Goal: Task Accomplishment & Management: Complete application form

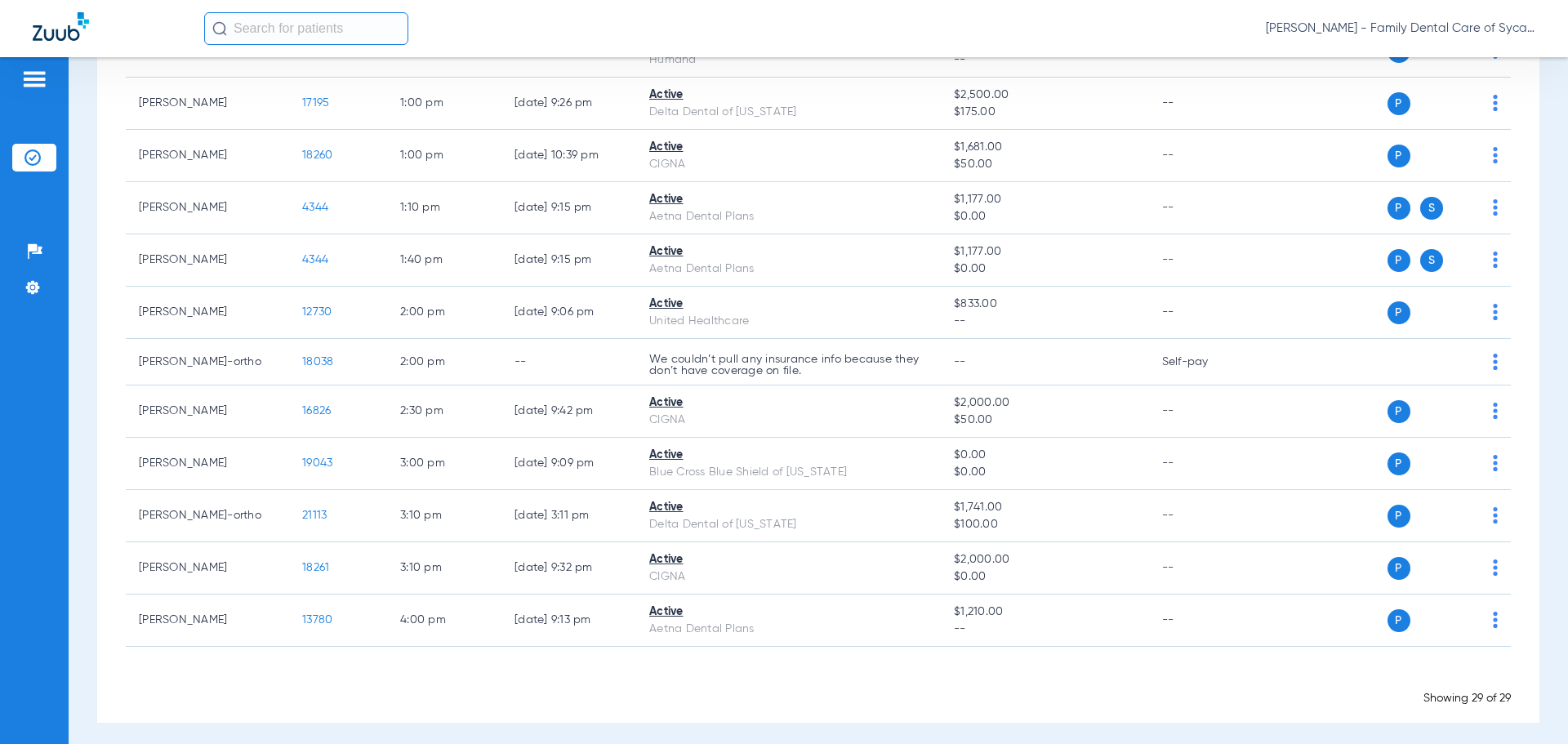
scroll to position [1170, 0]
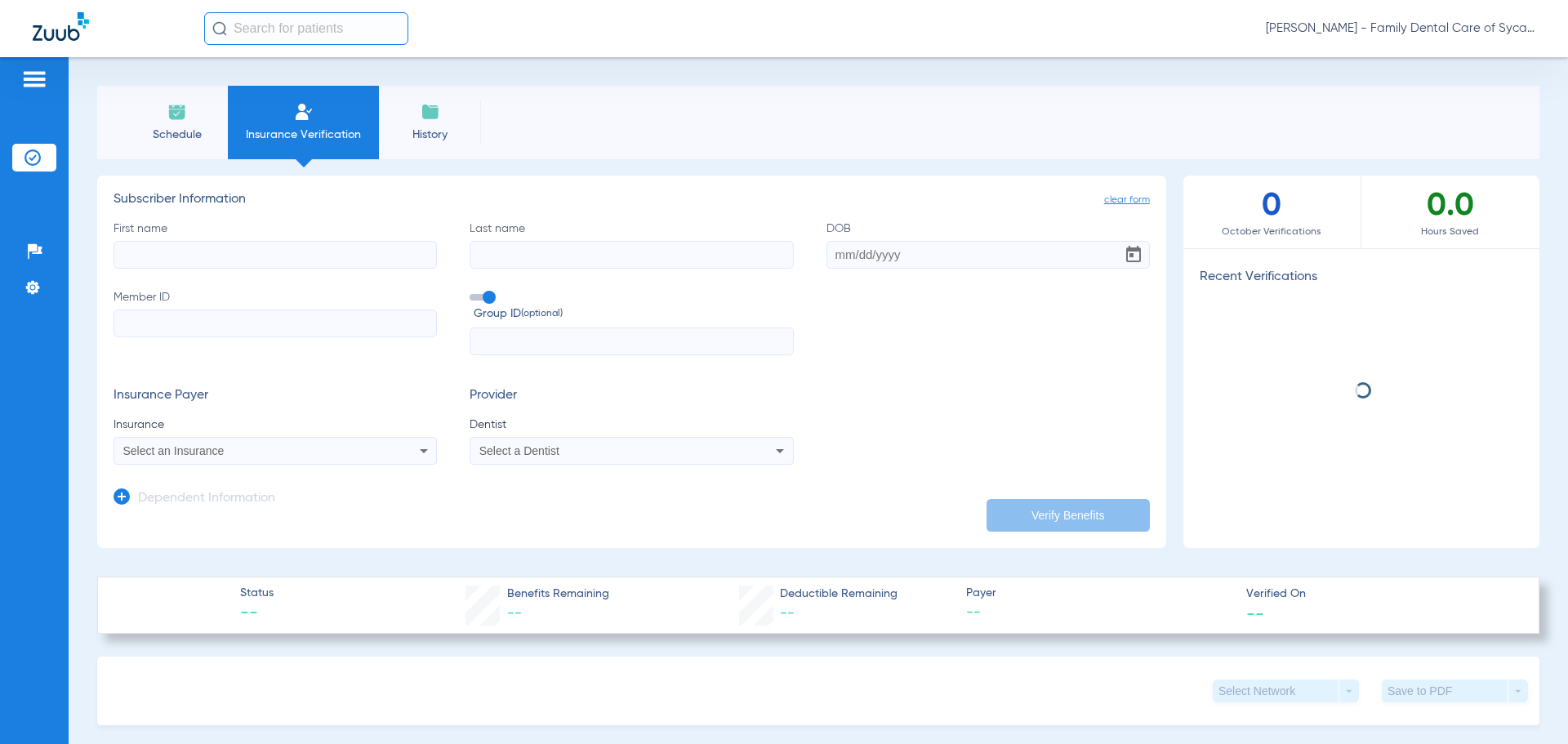
click at [162, 248] on input "First name" at bounding box center [276, 254] width 323 height 28
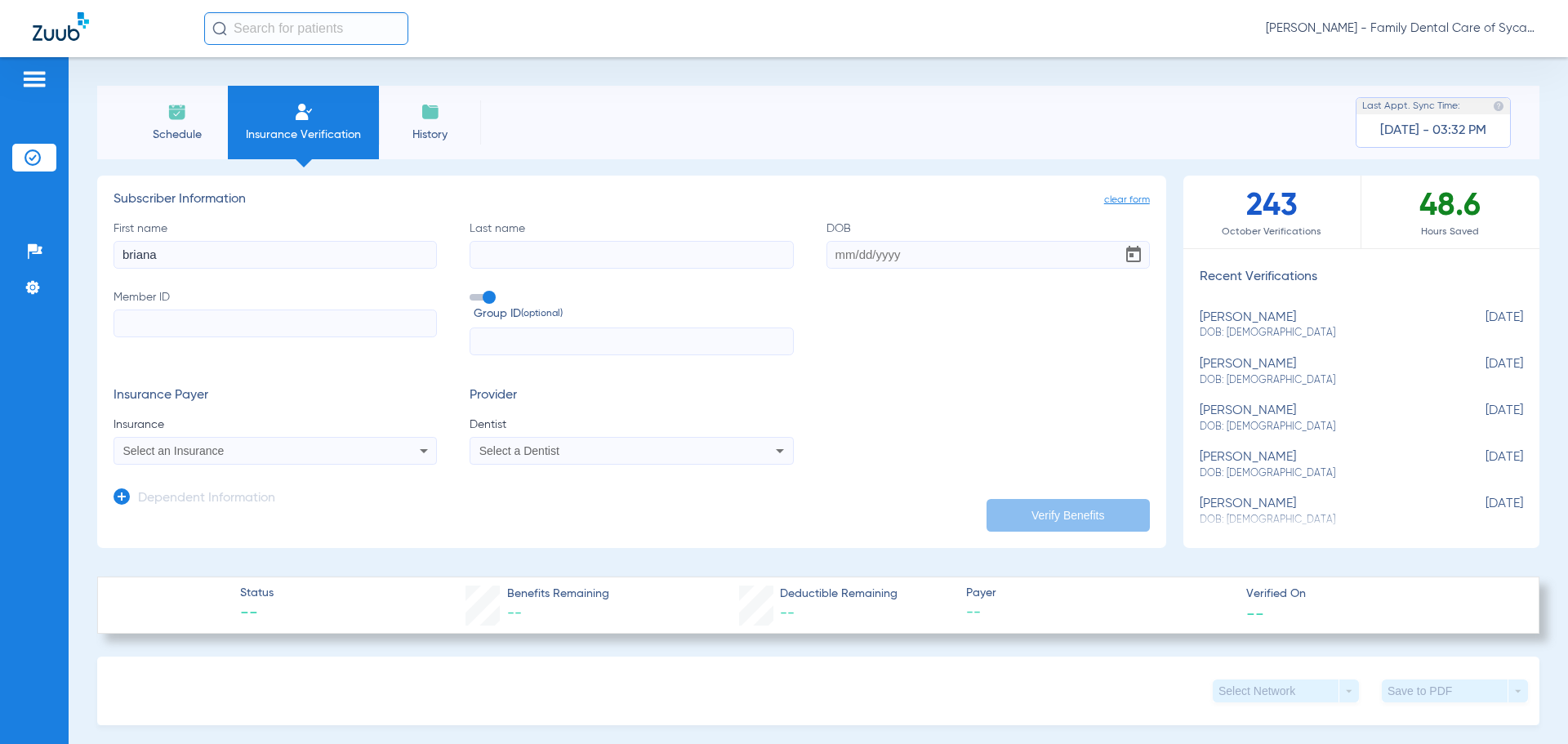
type input "briana"
click at [534, 254] on input "Last name" at bounding box center [631, 254] width 323 height 28
type input "[PERSON_NAME]"
click at [829, 257] on input "DOB" at bounding box center [988, 254] width 323 height 28
type input "[DATE]"
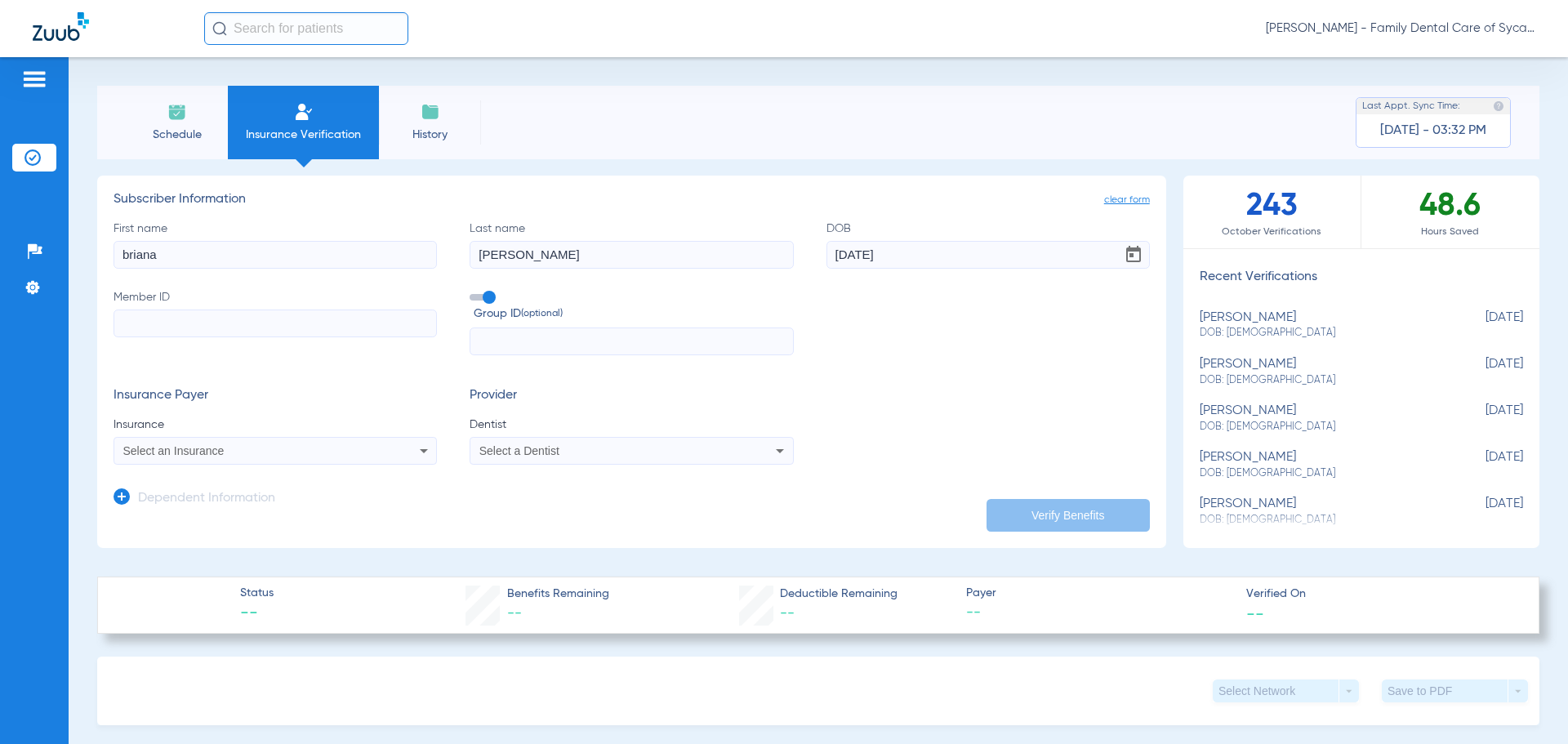
click at [243, 322] on input "Member ID" at bounding box center [276, 323] width 323 height 28
click at [344, 326] on input "Member ID Required" at bounding box center [276, 323] width 323 height 28
paste input "h67403929"
type input "h67403929"
click at [196, 449] on span "Select an Insurance" at bounding box center [174, 451] width 101 height 13
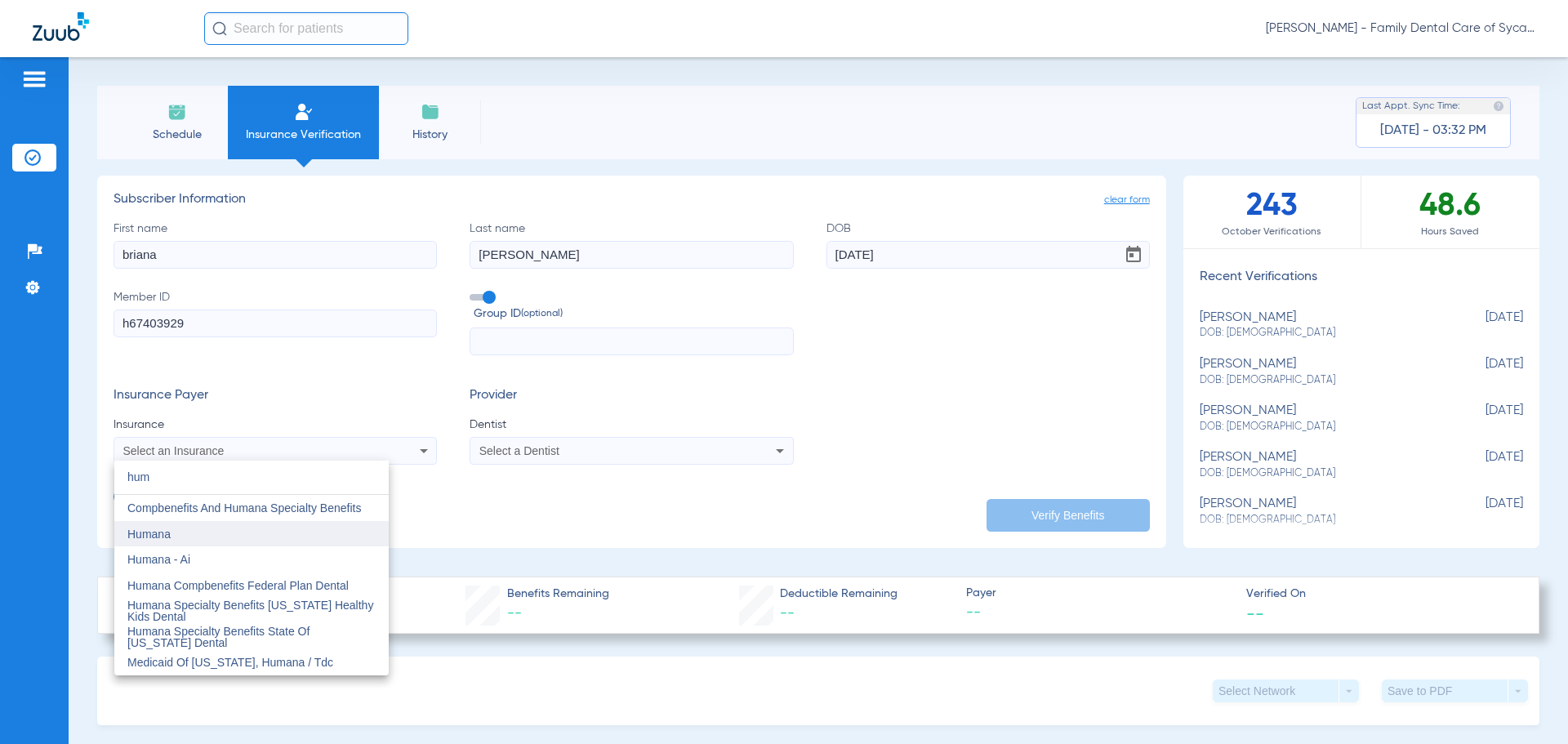
type input "hum"
click at [193, 546] on mat-option "Humana" at bounding box center [251, 534] width 275 height 26
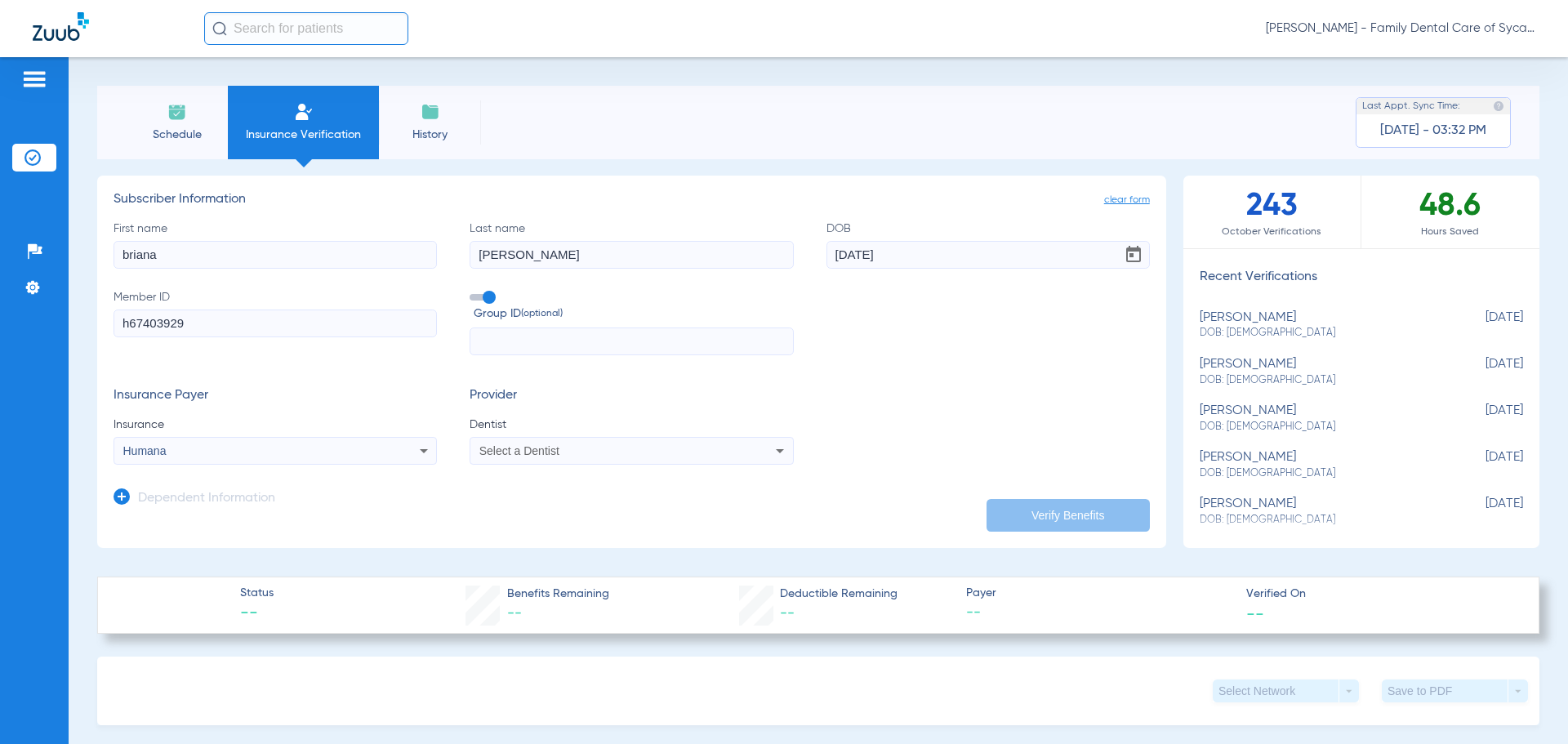
click at [557, 459] on div "Select a Dentist" at bounding box center [631, 450] width 321 height 19
type input "tej"
click at [548, 513] on span "[PERSON_NAME]" at bounding box center [529, 508] width 96 height 13
click at [1008, 506] on button "Verify Benefits" at bounding box center [1068, 515] width 164 height 33
click at [298, 246] on input "First name" at bounding box center [276, 254] width 323 height 28
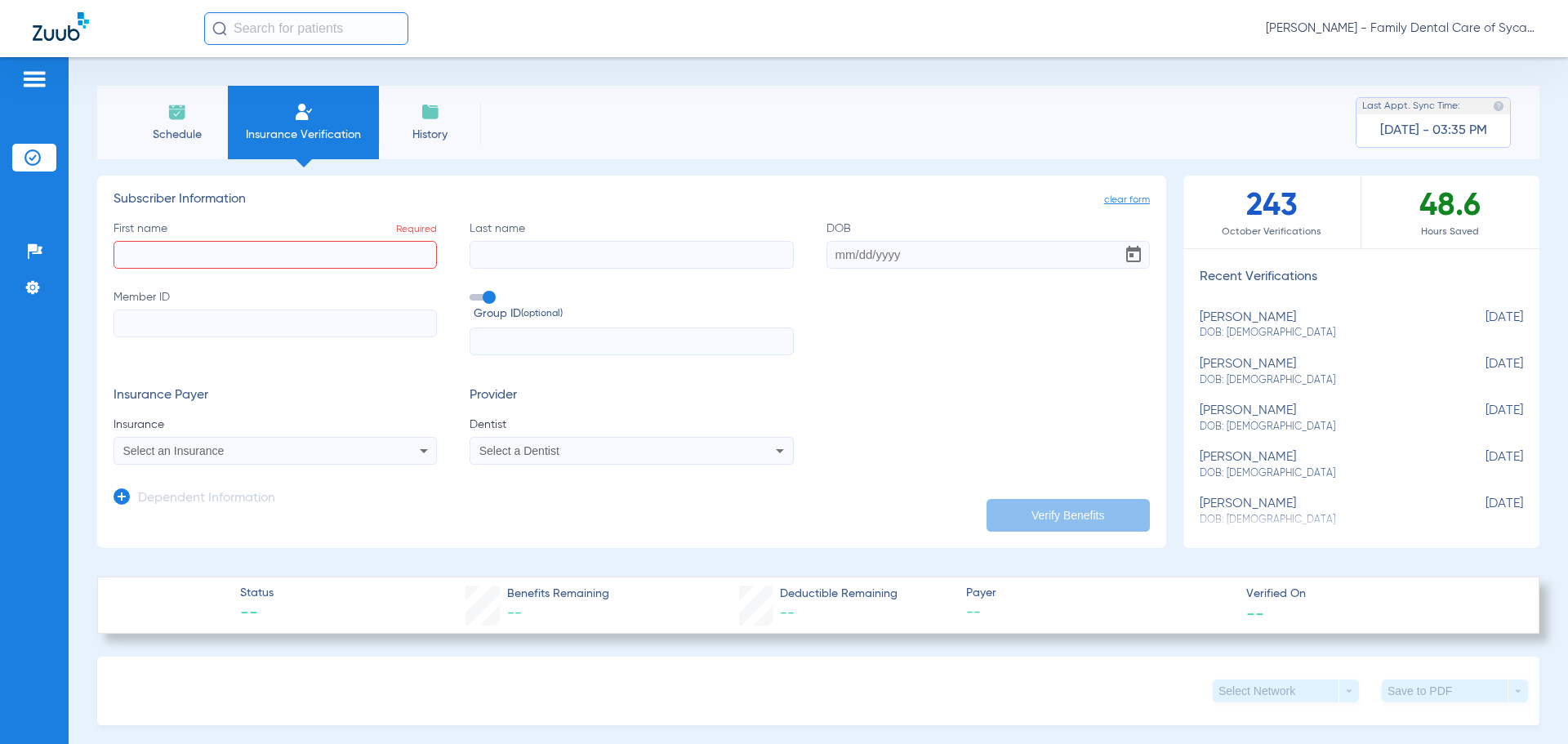
click at [291, 265] on input "First name Required" at bounding box center [276, 254] width 323 height 28
click at [177, 254] on input "First name Required" at bounding box center [276, 254] width 323 height 28
type input "briana"
click at [585, 266] on input "Last name" at bounding box center [631, 254] width 323 height 28
type input "[PERSON_NAME]"
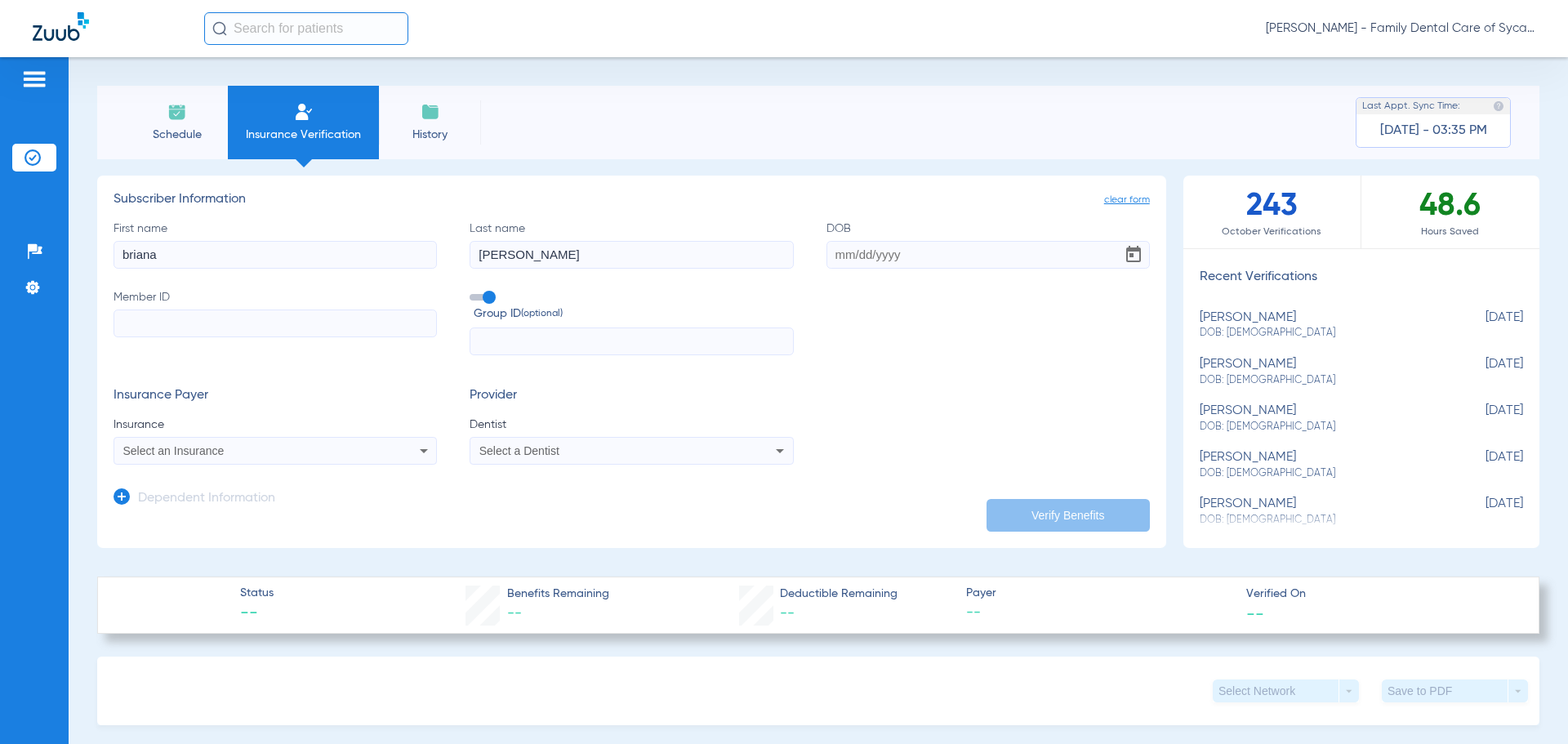
click at [840, 257] on input "DOB" at bounding box center [988, 254] width 323 height 28
type input "[DATE]"
click at [195, 337] on label "Member ID" at bounding box center [276, 322] width 323 height 67
click at [195, 337] on input "Member ID" at bounding box center [276, 323] width 323 height 28
click at [260, 315] on input "Member ID Required" at bounding box center [276, 323] width 323 height 28
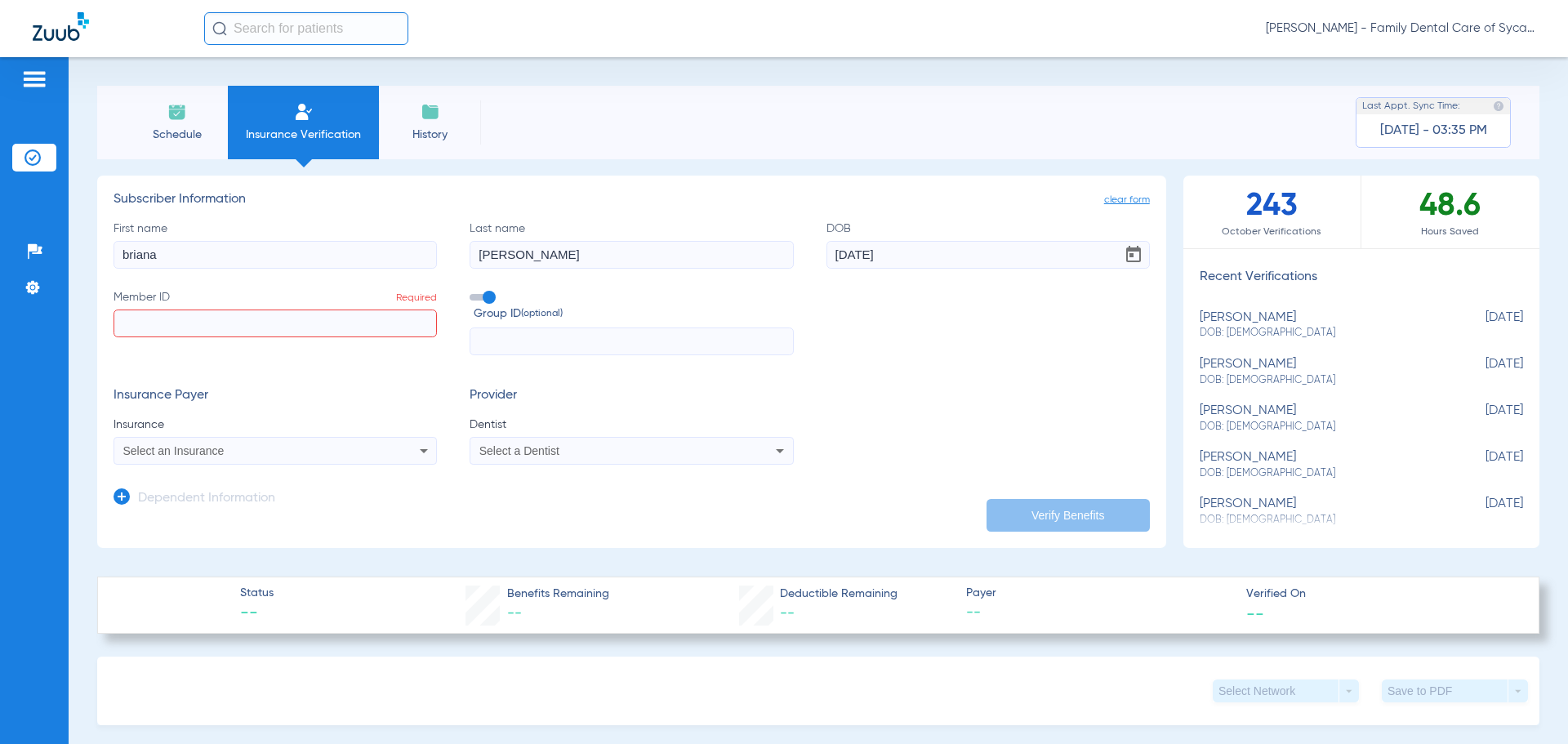
paste input "h67403929"
click at [124, 322] on input "h67403929" at bounding box center [276, 323] width 323 height 28
type input "h67403929"
click at [260, 467] on app-dependent-form "Dependent Information" at bounding box center [632, 492] width 1036 height 55
click at [259, 462] on mat-select "Select an Insurance" at bounding box center [276, 451] width 323 height 28
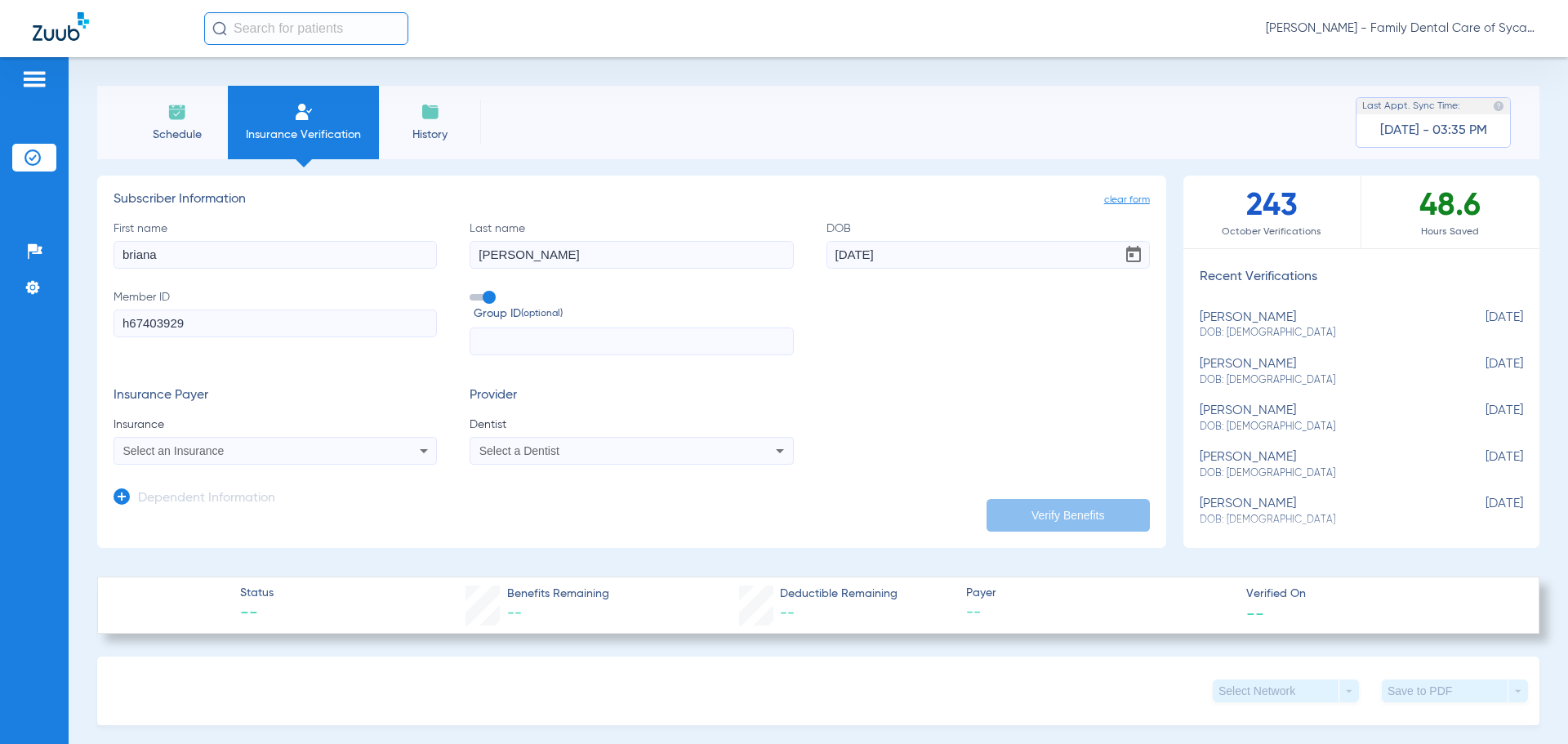
click at [264, 458] on div "Select an Insurance" at bounding box center [275, 450] width 321 height 19
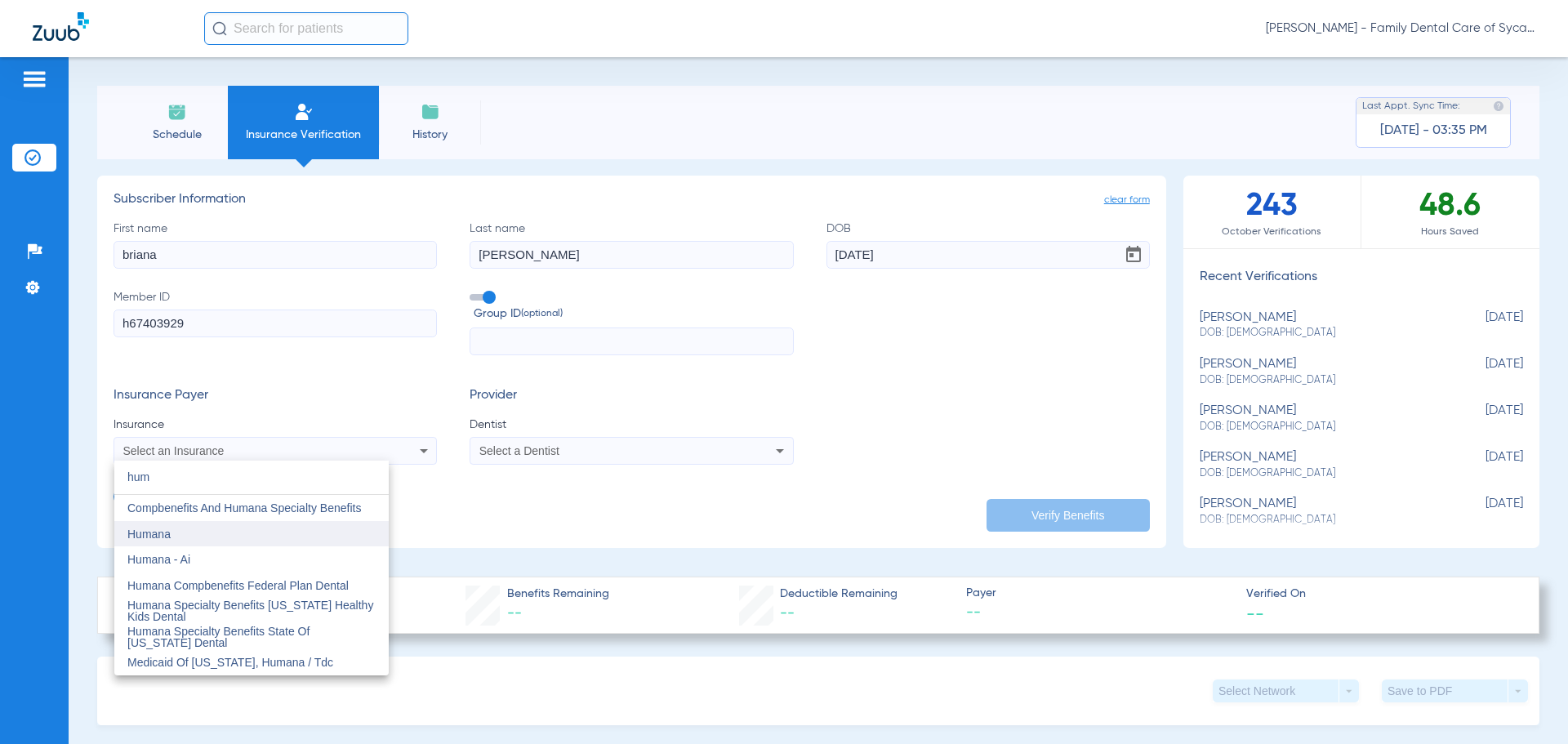
type input "hum"
click at [202, 542] on mat-option "Humana" at bounding box center [251, 534] width 275 height 26
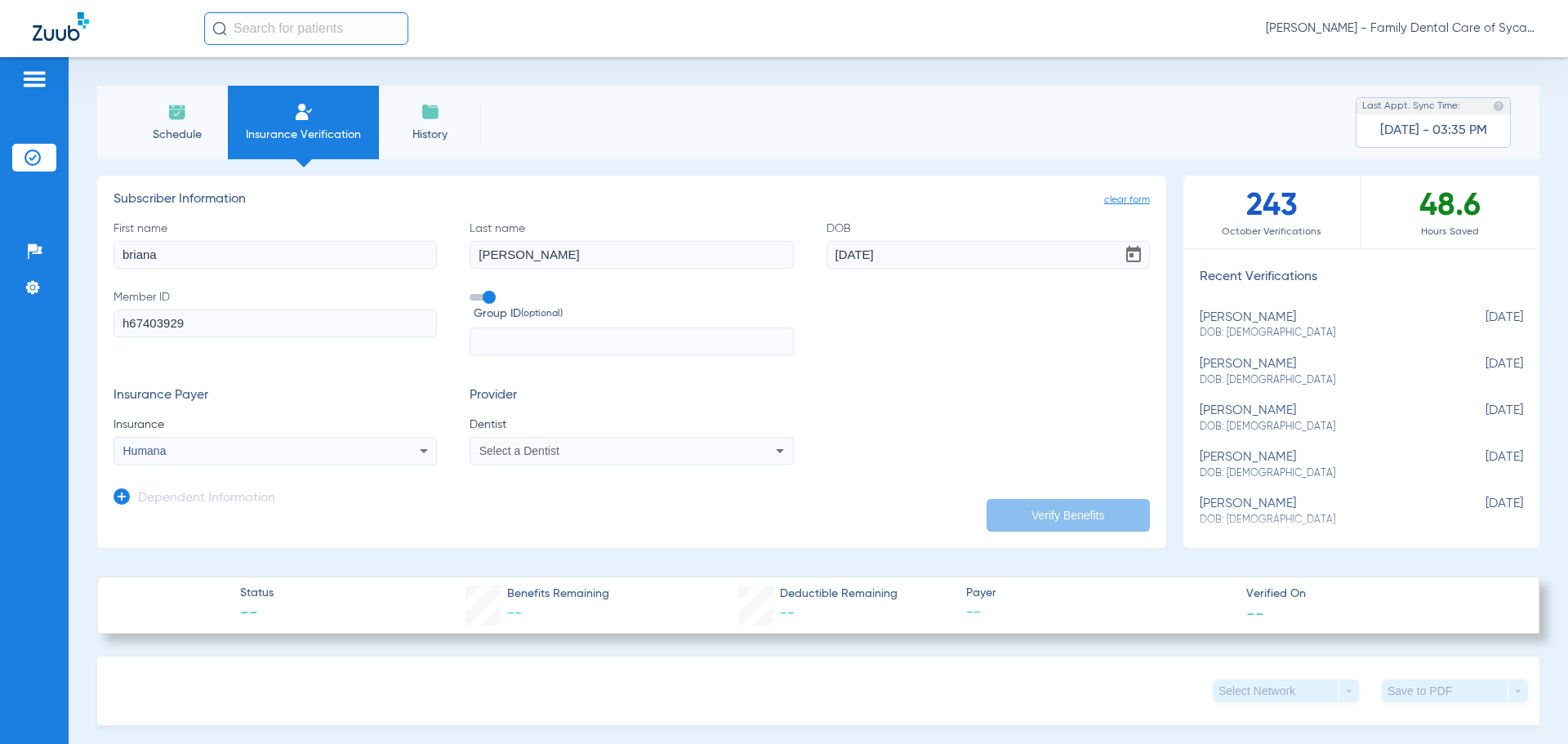
click at [762, 452] on div "Select a Dentist" at bounding box center [631, 450] width 321 height 19
type input "tej"
click at [618, 511] on span "[PERSON_NAME] 1457918716" at bounding box center [560, 508] width 159 height 11
click at [1062, 514] on button "Verify Benefits" at bounding box center [1068, 515] width 164 height 33
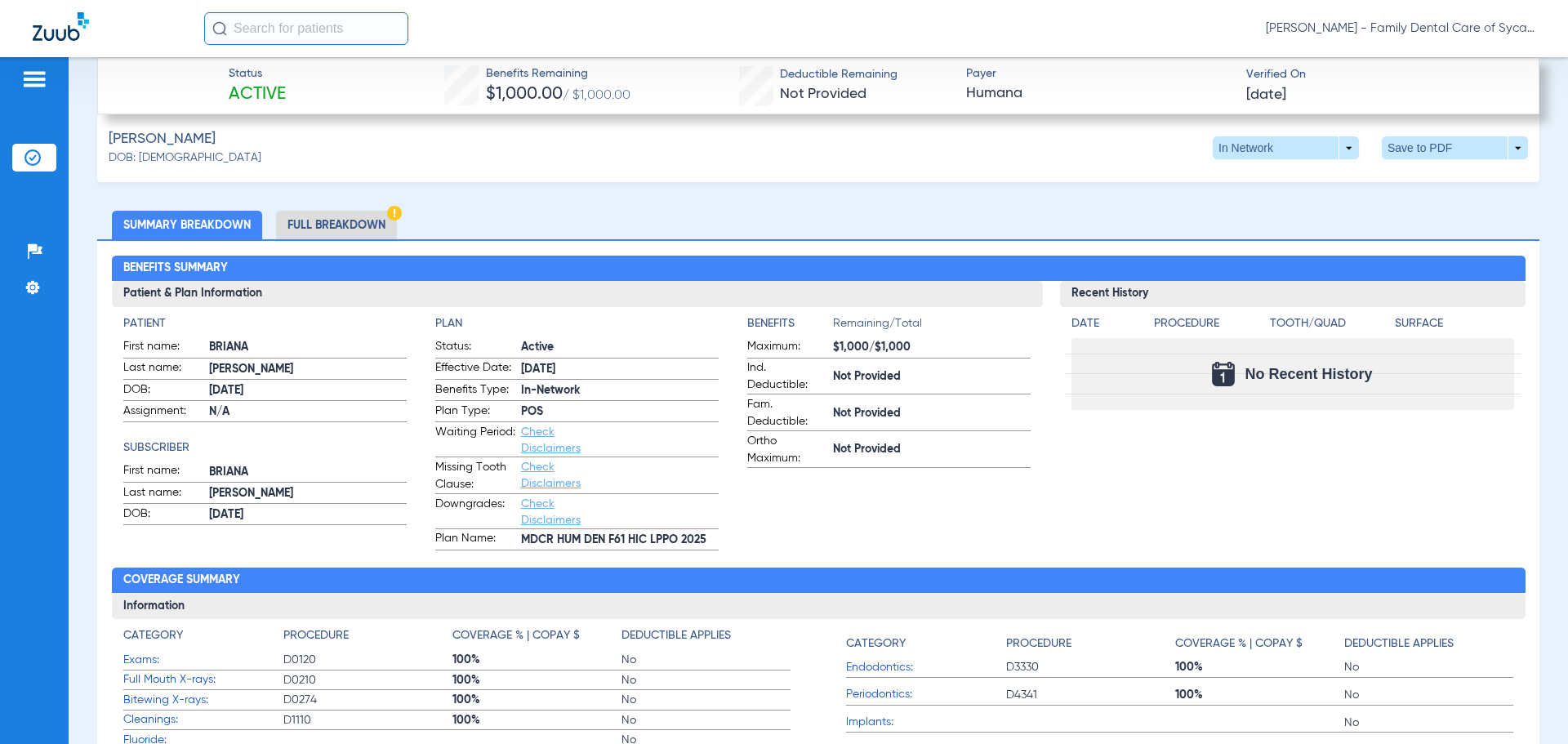
scroll to position [571, 0]
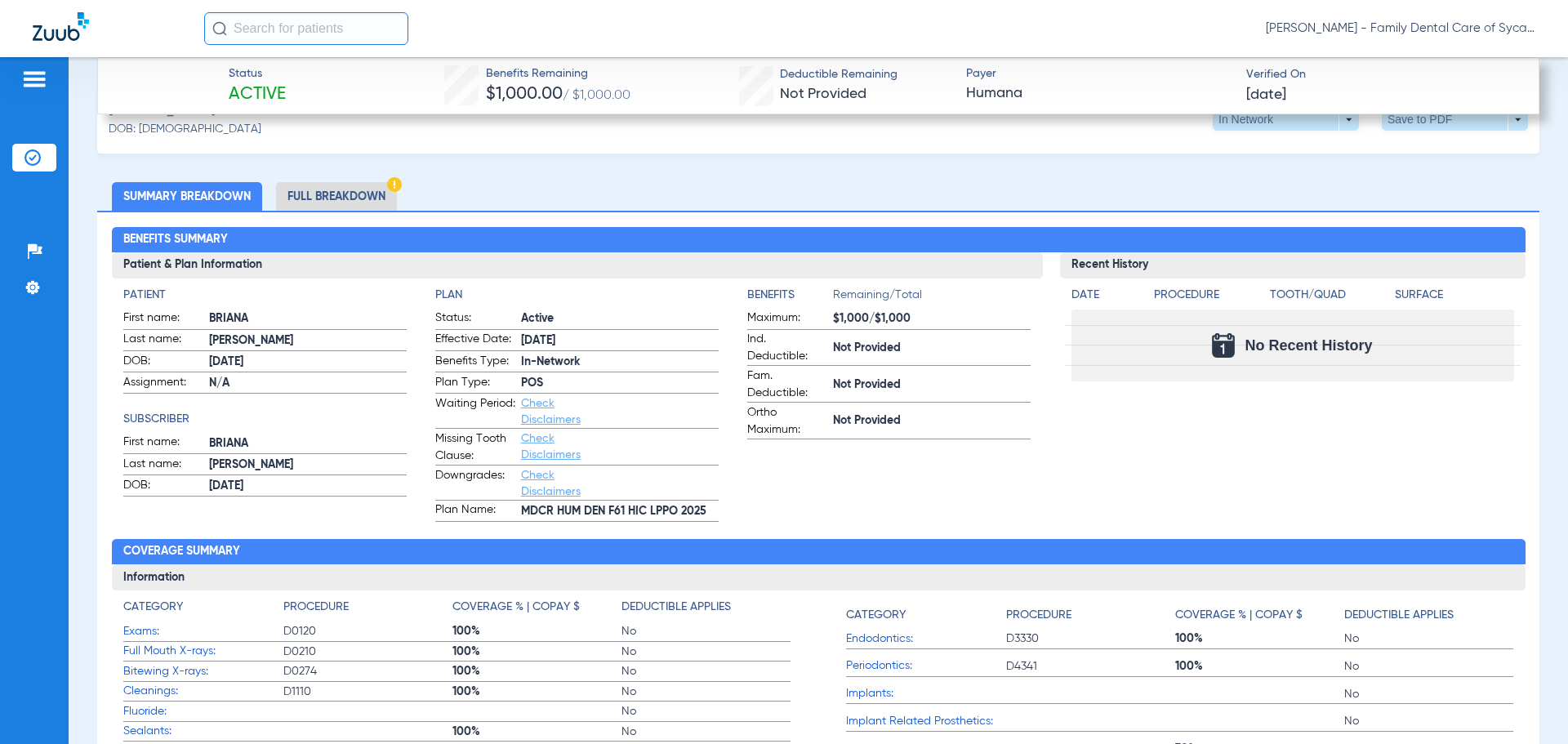
click at [312, 189] on li "Full Breakdown" at bounding box center [336, 196] width 121 height 28
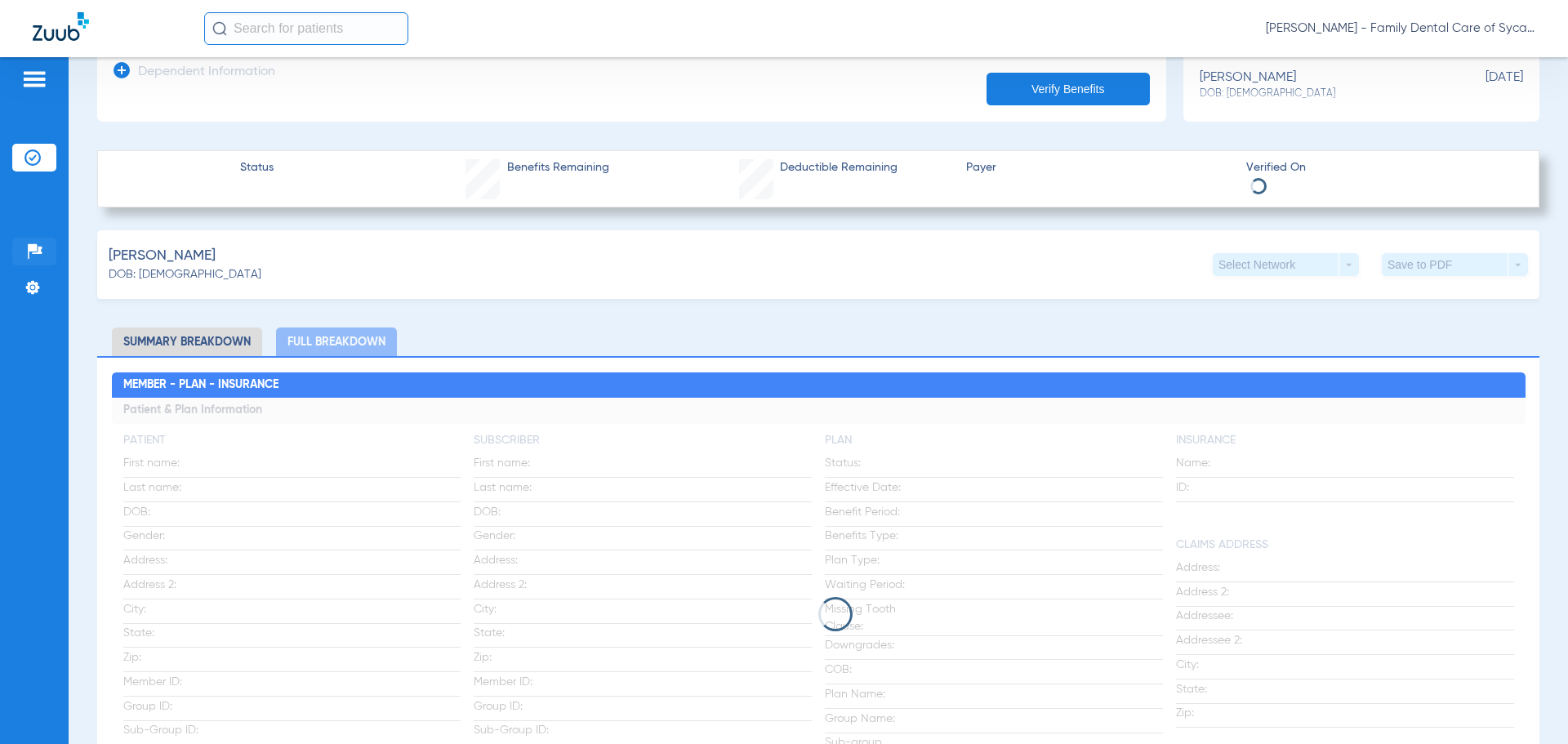
scroll to position [408, 0]
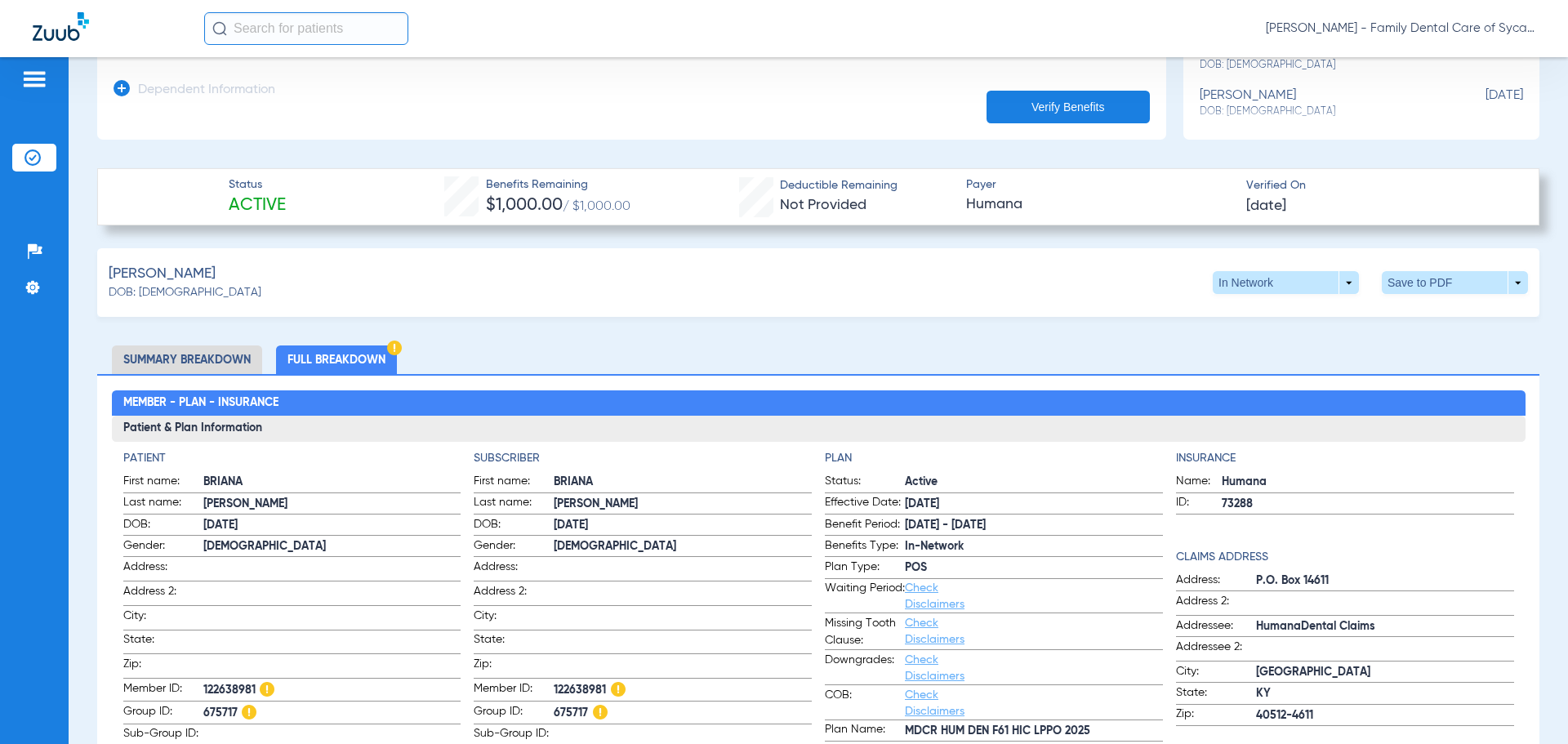
click at [571, 703] on span "675717" at bounding box center [682, 713] width 258 height 20
copy span "675717"
drag, startPoint x: 601, startPoint y: 681, endPoint x: 558, endPoint y: 690, distance: 43.9
click at [558, 690] on span "122638981" at bounding box center [682, 690] width 258 height 20
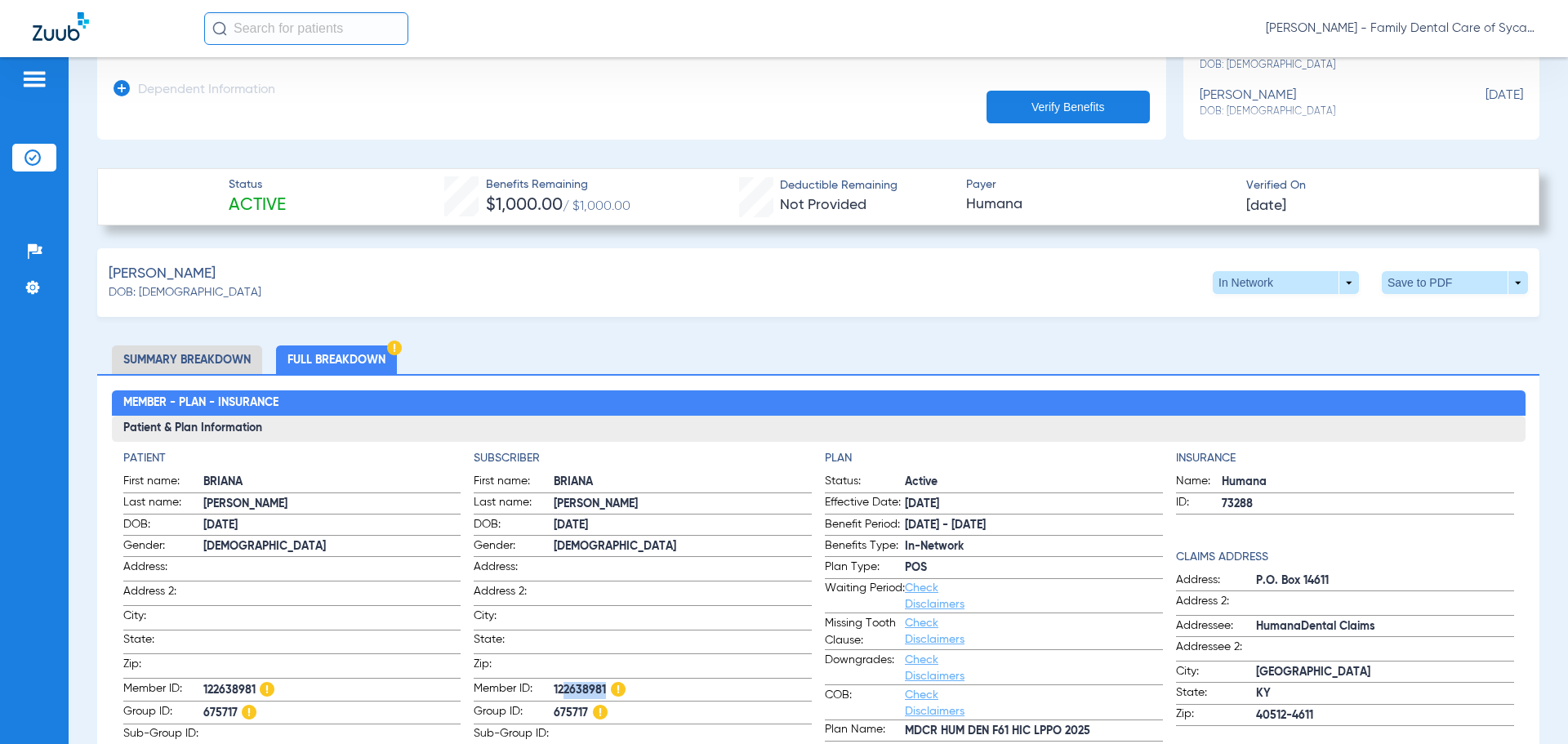
drag, startPoint x: 602, startPoint y: 685, endPoint x: 552, endPoint y: 684, distance: 50.0
click at [535, 686] on label "Member ID: 122638981" at bounding box center [643, 690] width 338 height 21
copy label "122638981"
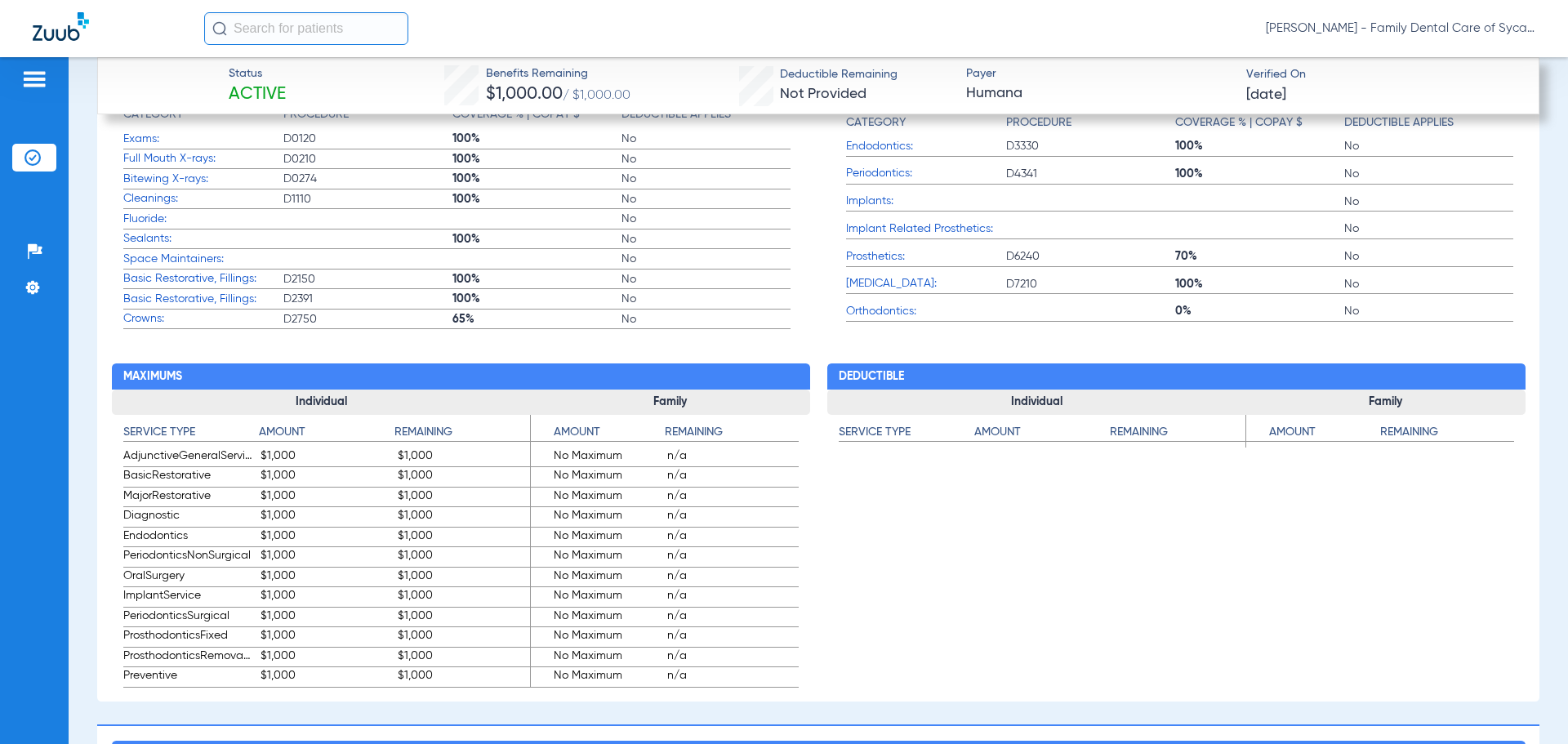
scroll to position [1306, 0]
